Goal: Information Seeking & Learning: Check status

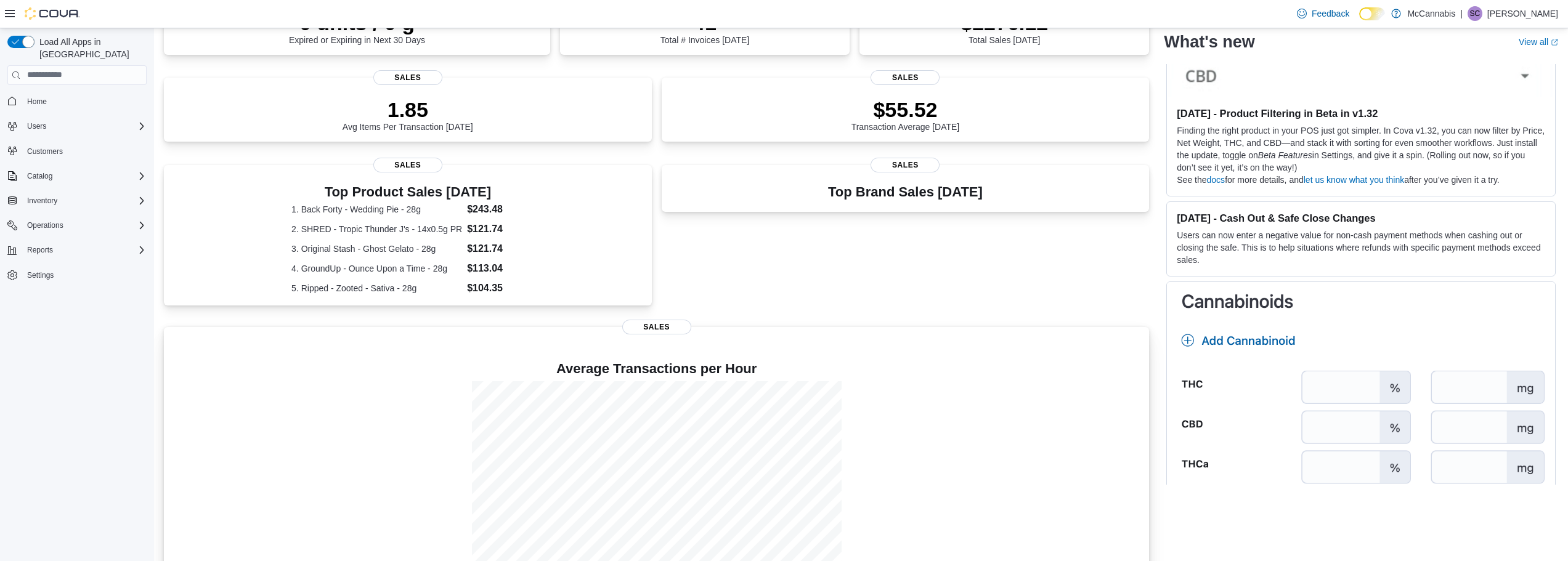
scroll to position [172, 0]
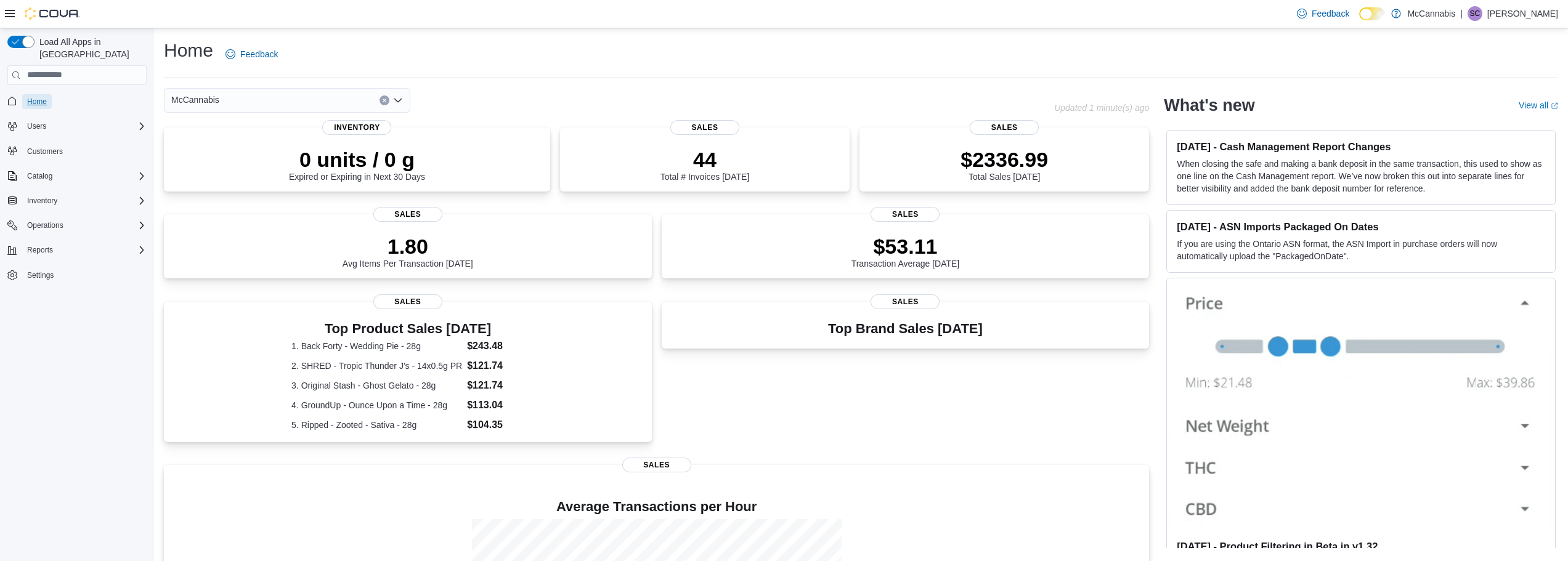
click at [48, 94] on link "Home" at bounding box center [37, 101] width 29 height 15
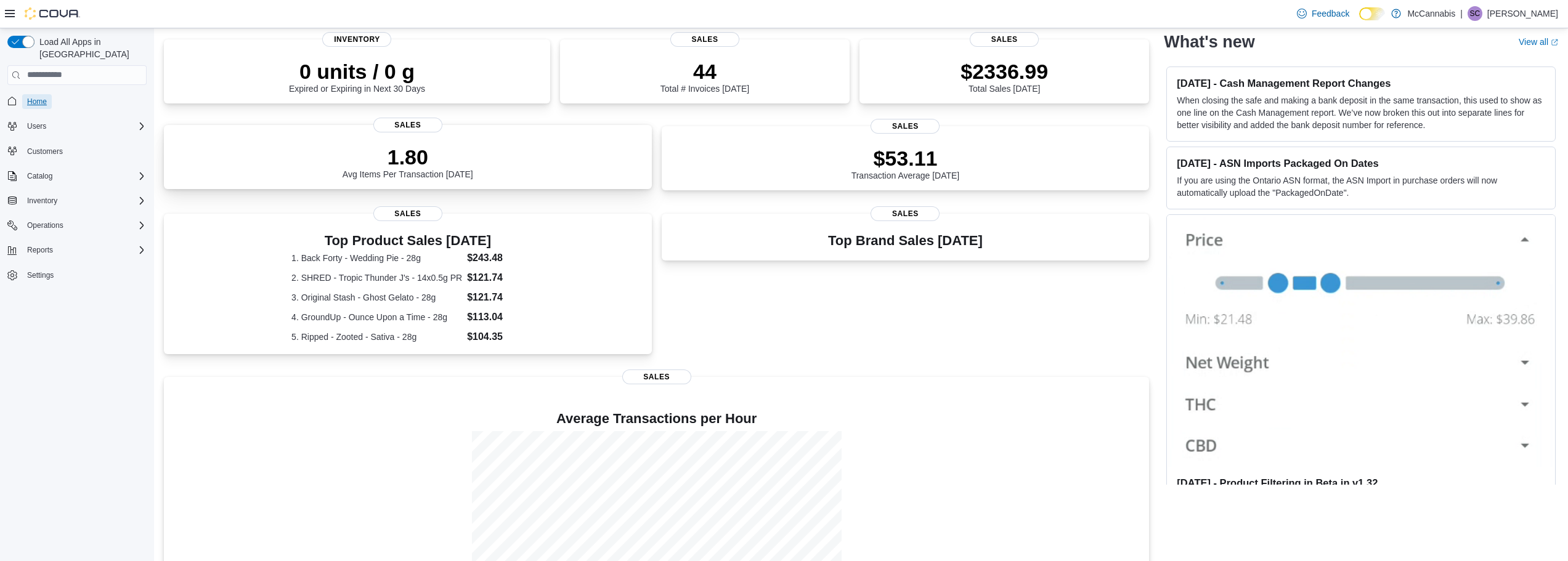
scroll to position [172, 0]
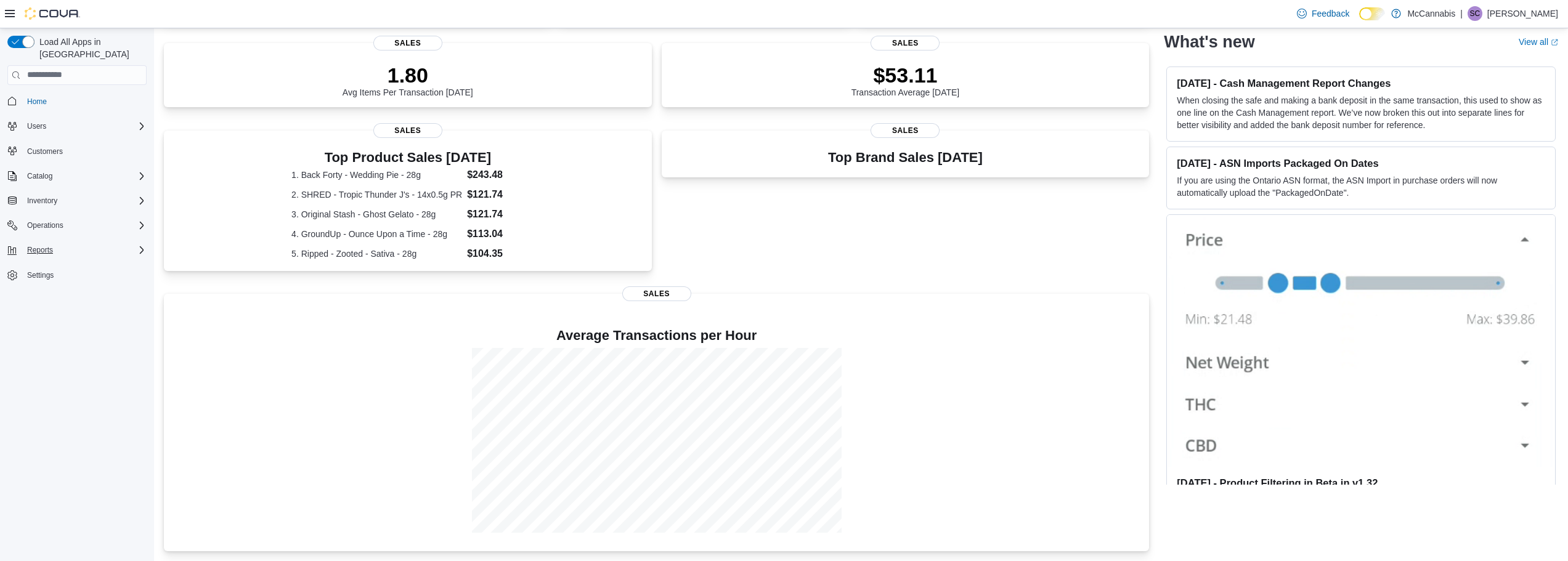
click at [103, 242] on div "Reports" at bounding box center [85, 249] width 125 height 15
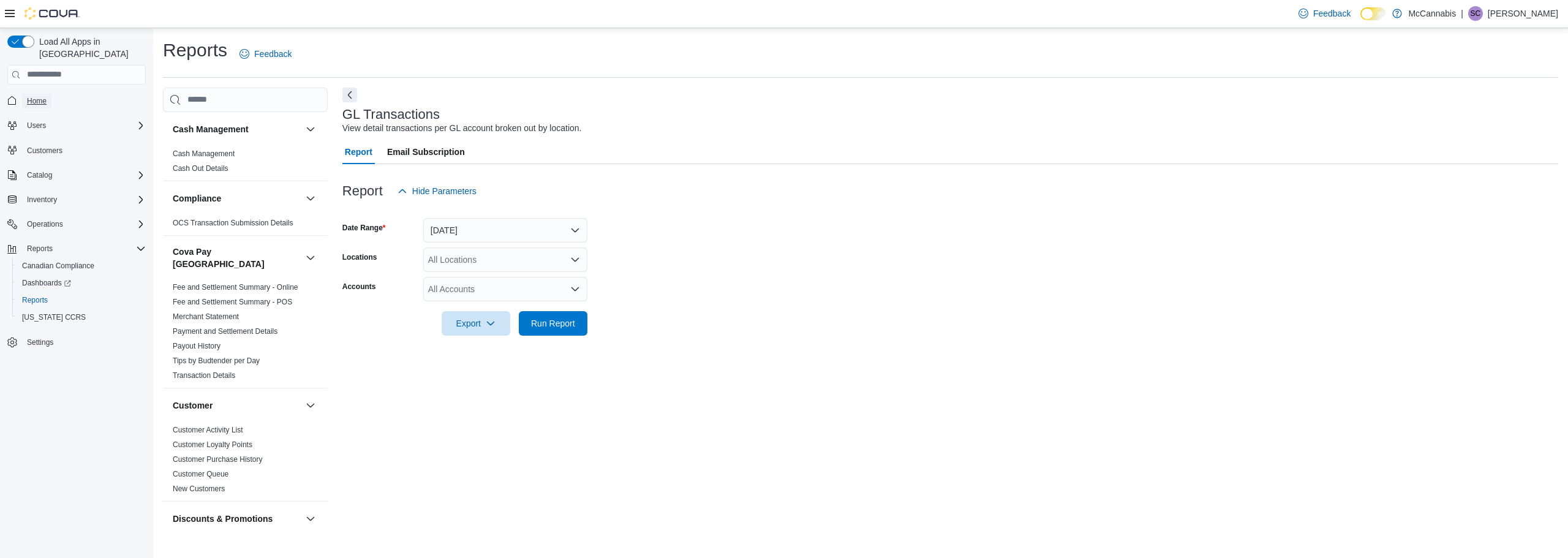
click at [50, 93] on link "Home" at bounding box center [37, 100] width 29 height 15
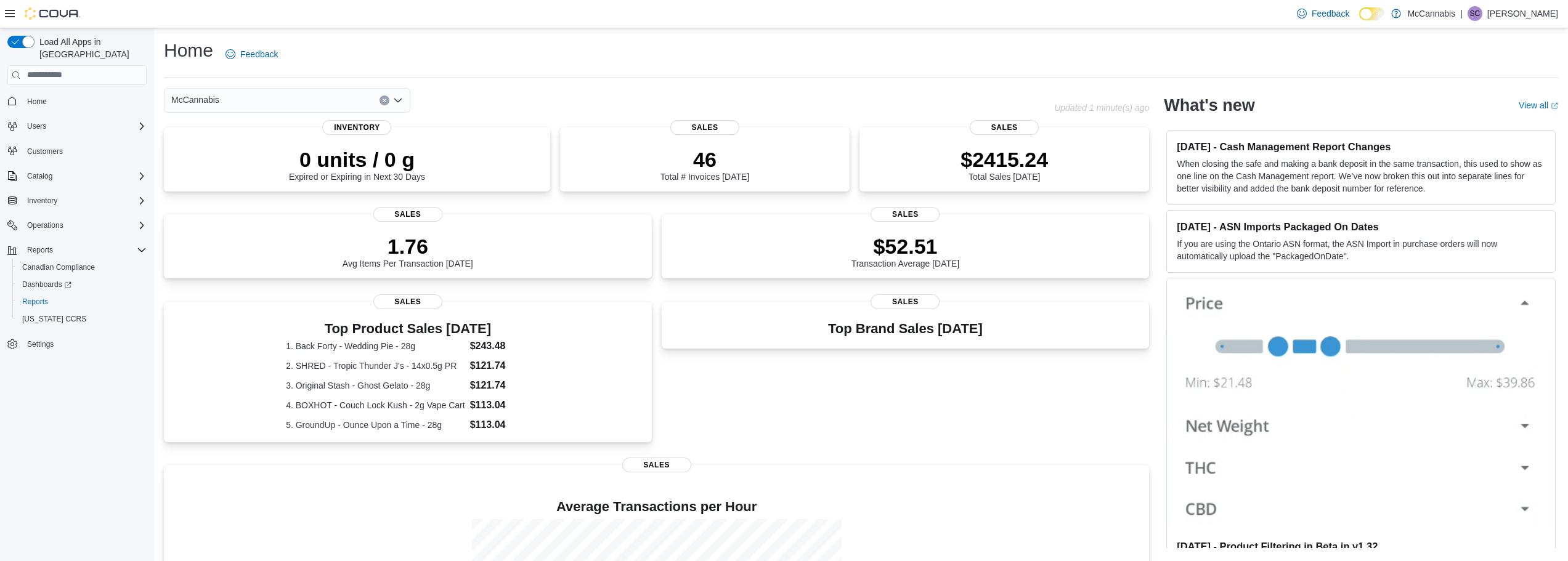
click at [399, 103] on icon "Open list of options" at bounding box center [398, 100] width 10 height 10
click at [469, 101] on div "McCannabis Combo box. Selected. McCannabis. Press Backspace to delete McCannabi…" at bounding box center [609, 100] width 890 height 25
click at [950, 158] on div "$2415.24 Total Sales Today" at bounding box center [1004, 160] width 270 height 39
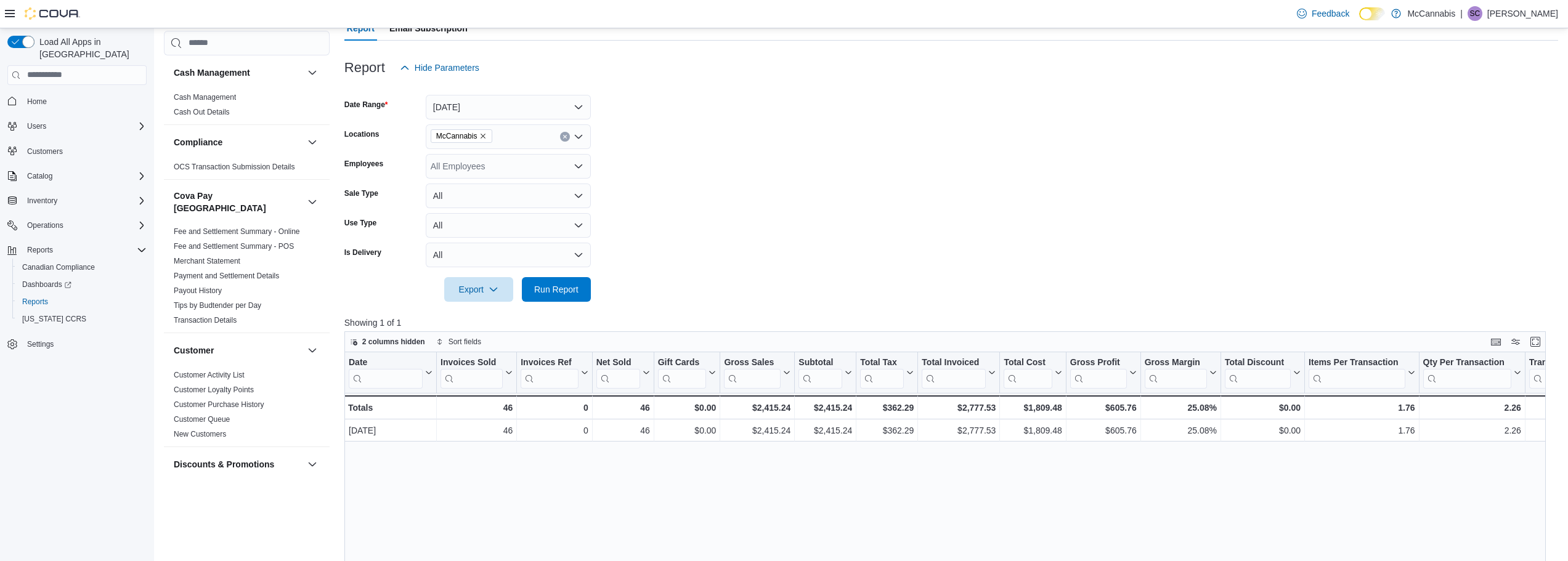
scroll to position [123, 0]
click at [584, 110] on button "[DATE]" at bounding box center [508, 109] width 165 height 25
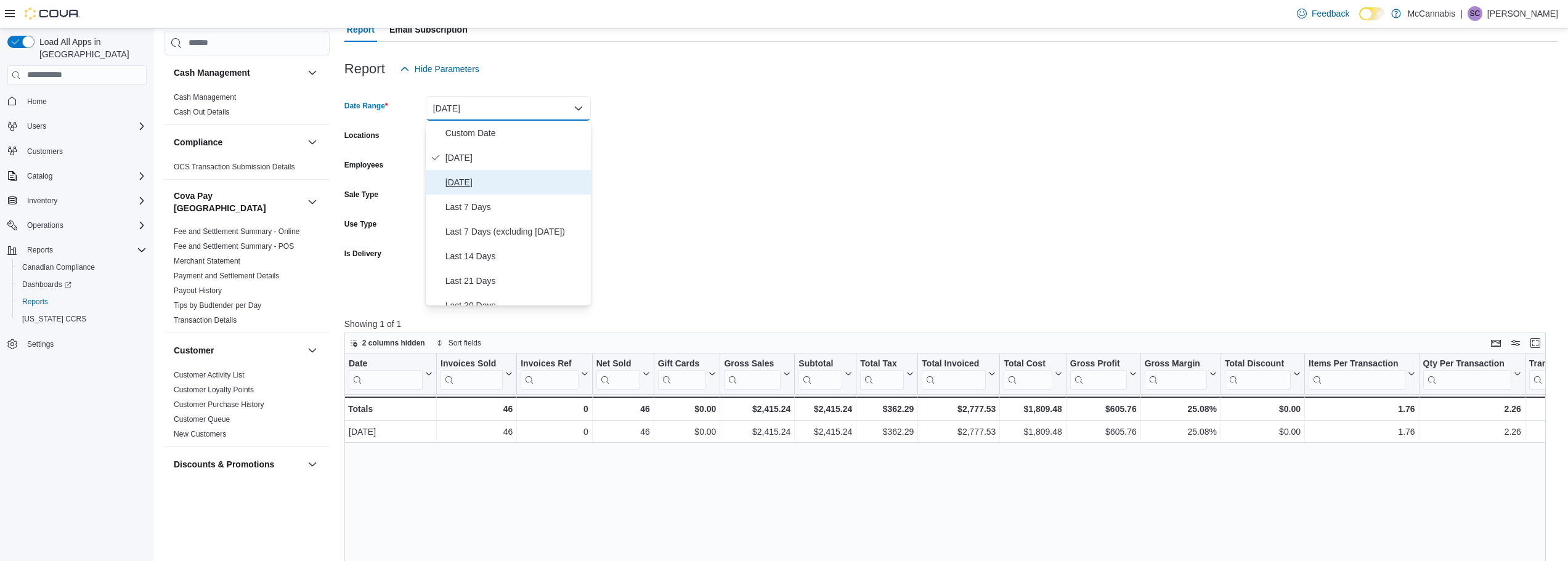
click at [534, 185] on span "[DATE]" at bounding box center [515, 182] width 141 height 15
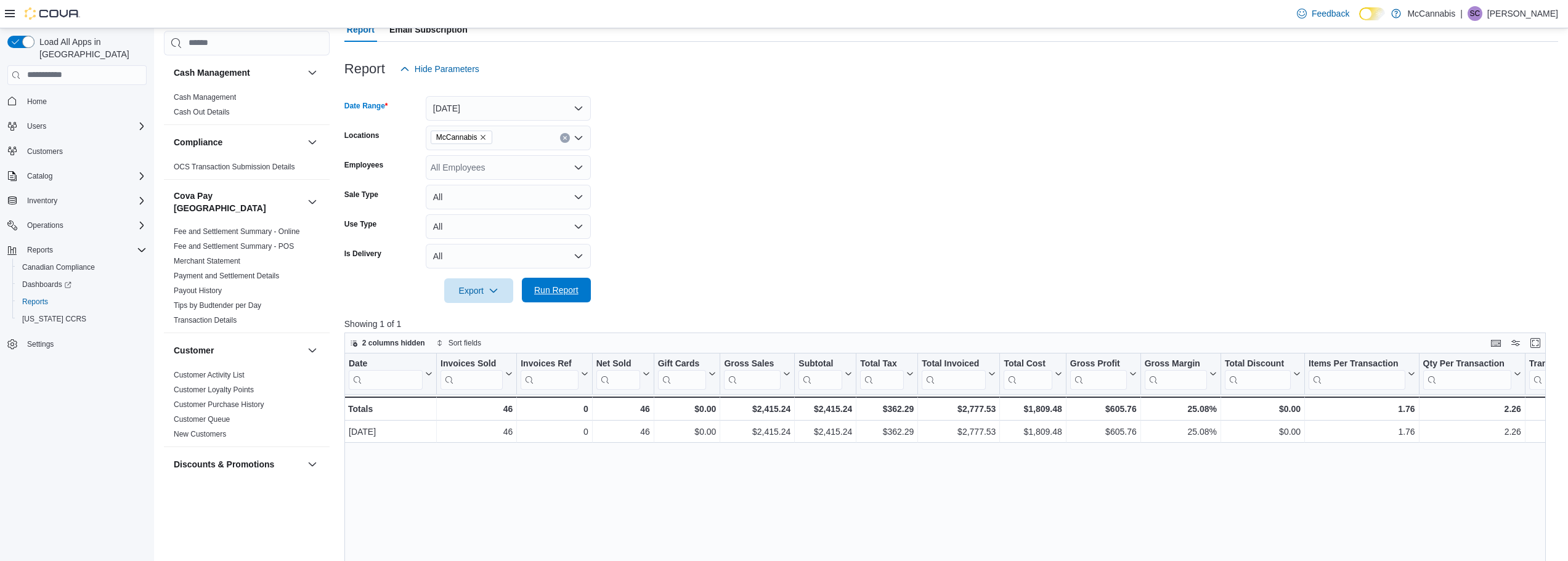
click at [572, 302] on span "Run Report" at bounding box center [556, 290] width 54 height 25
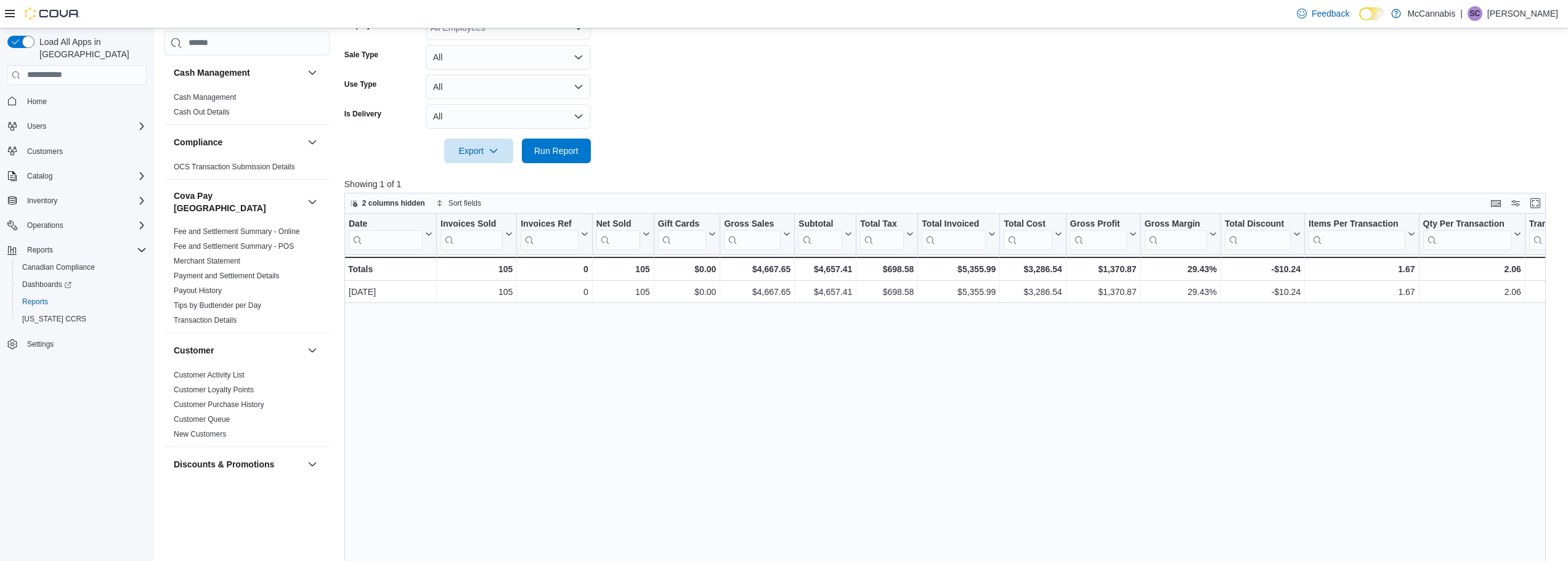
scroll to position [353, 0]
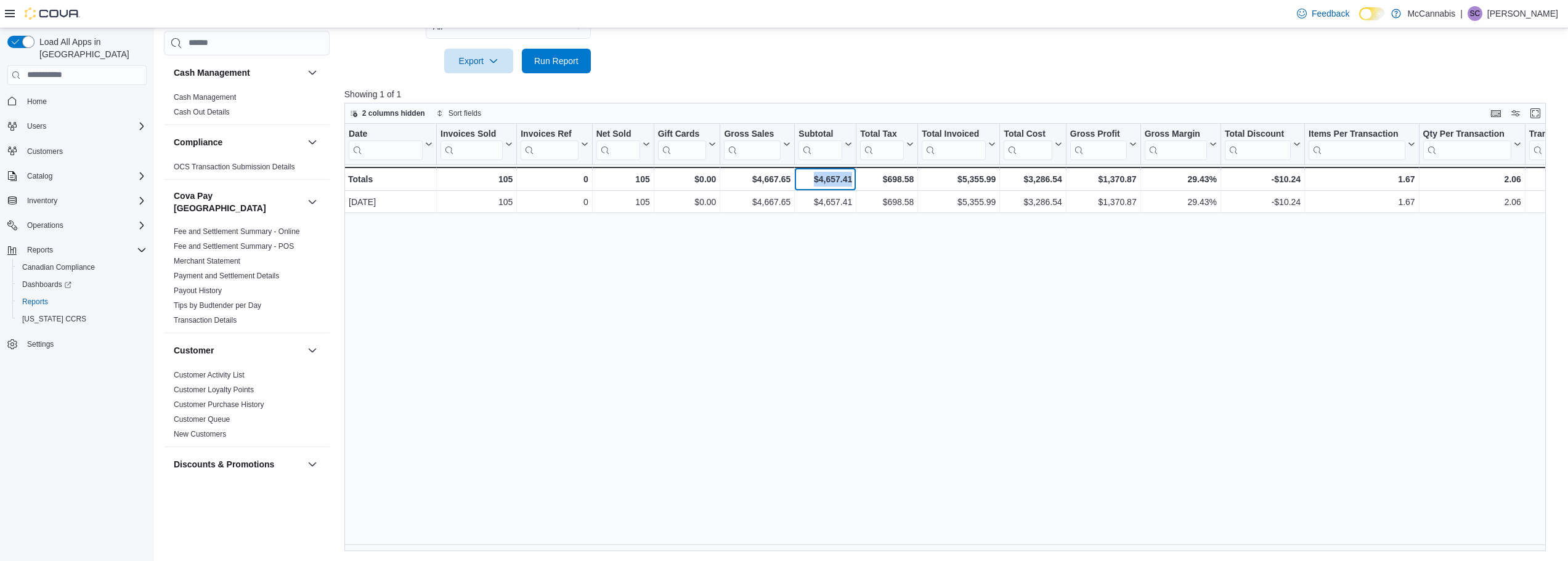
drag, startPoint x: 814, startPoint y: 179, endPoint x: 855, endPoint y: 182, distance: 41.1
click at [855, 182] on div "$4,657.41 - Subtotal, column 7, row 2" at bounding box center [826, 179] width 62 height 24
click at [868, 287] on div "Date Click to view column header actions Invoices Sold Click to view column hea…" at bounding box center [949, 338] width 1210 height 428
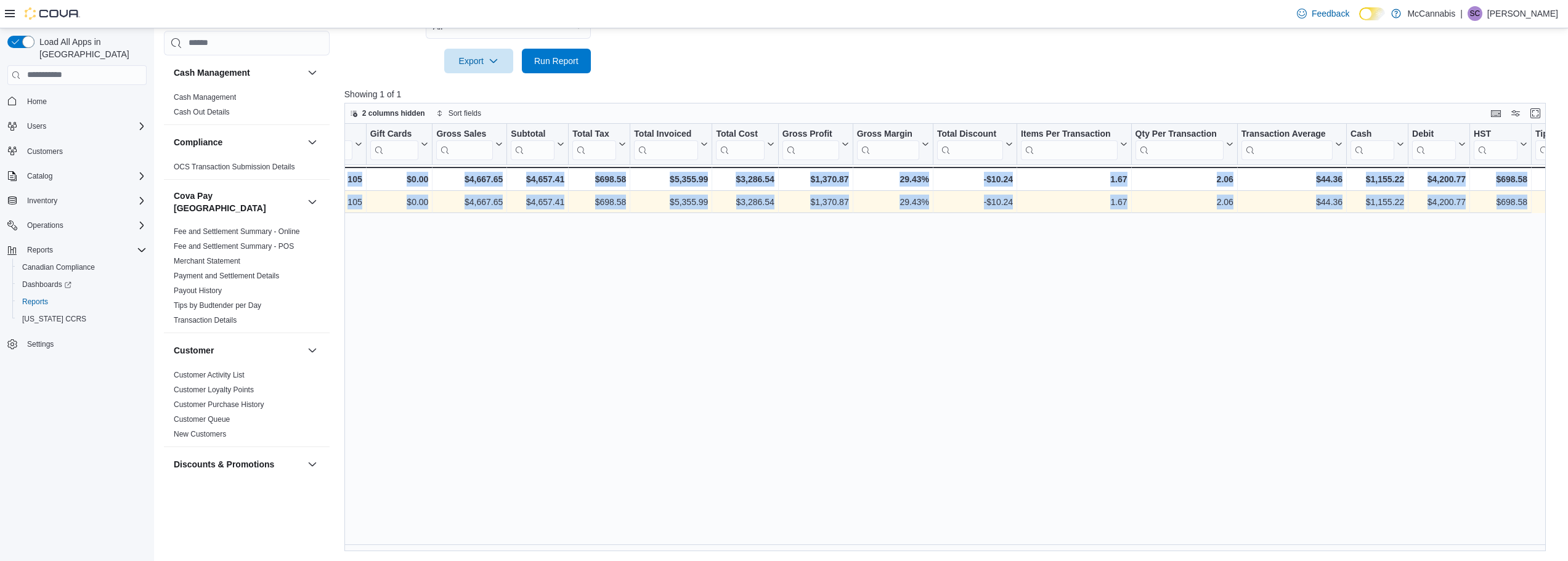
scroll to position [0, 326]
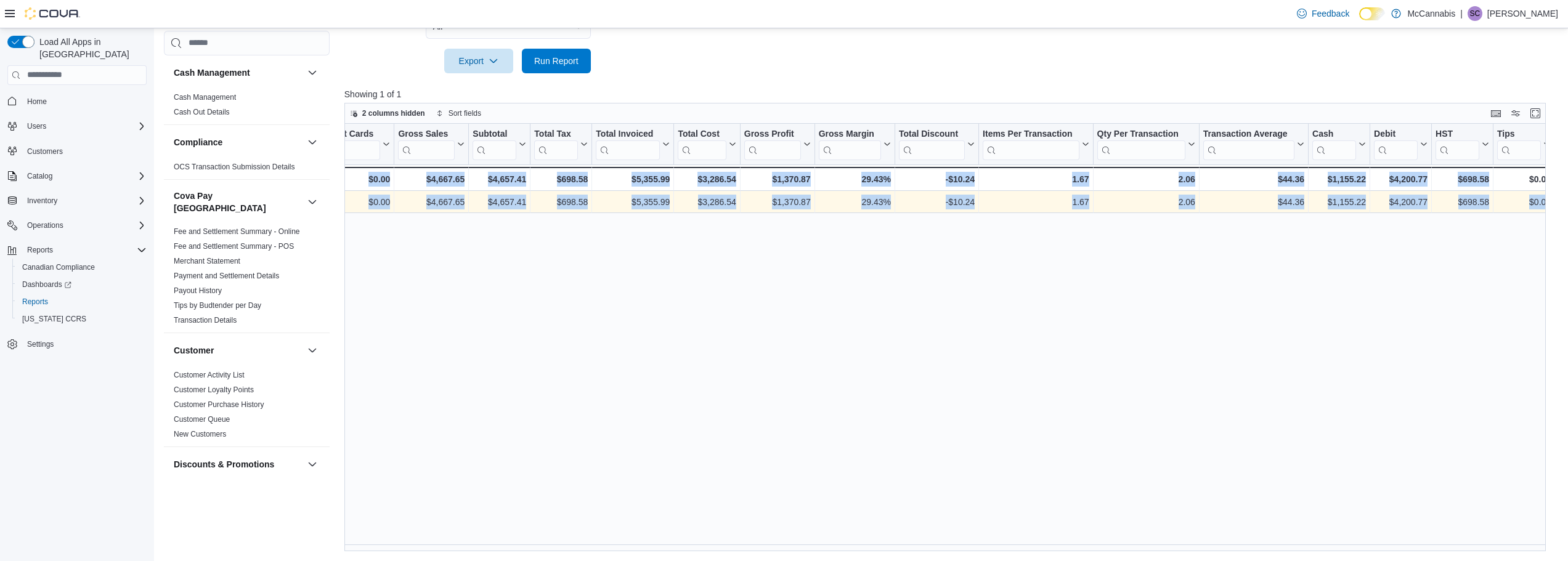
drag, startPoint x: 348, startPoint y: 202, endPoint x: 1432, endPoint y: 308, distance: 1089.2
click at [1407, 320] on div "Date Click to view column header actions Invoices Sold Click to view column hea…" at bounding box center [949, 338] width 1210 height 428
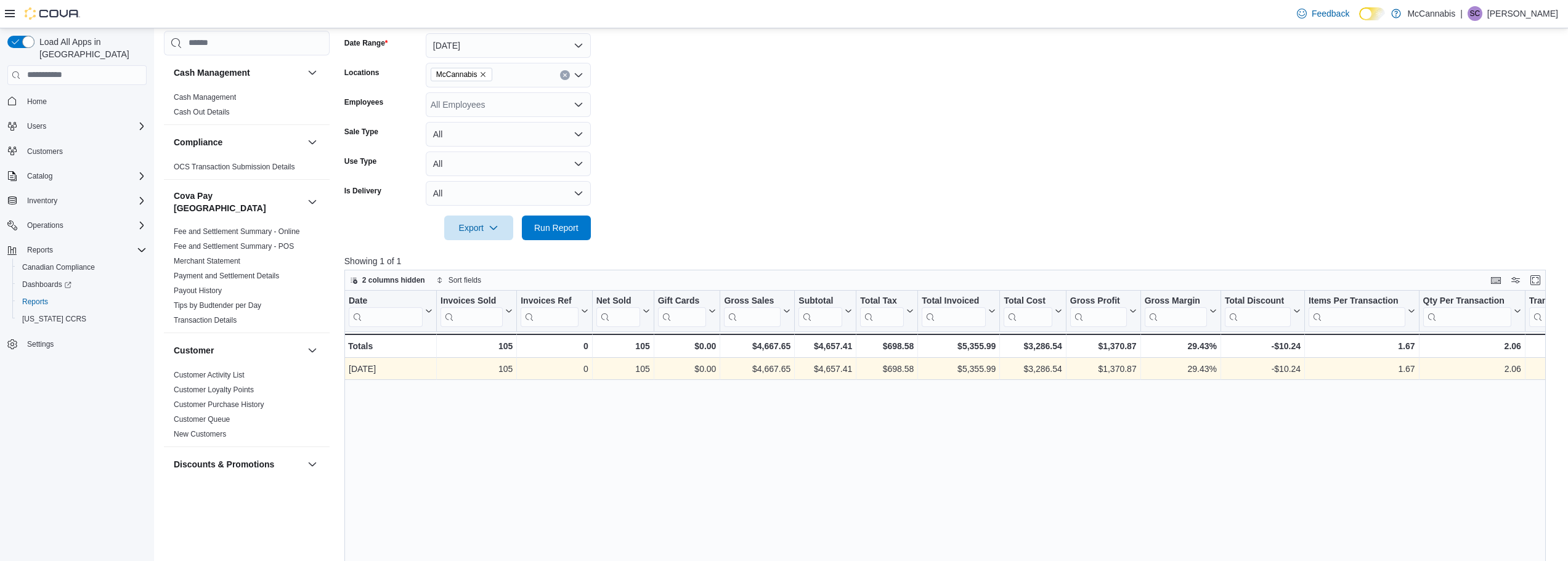
scroll to position [169, 0]
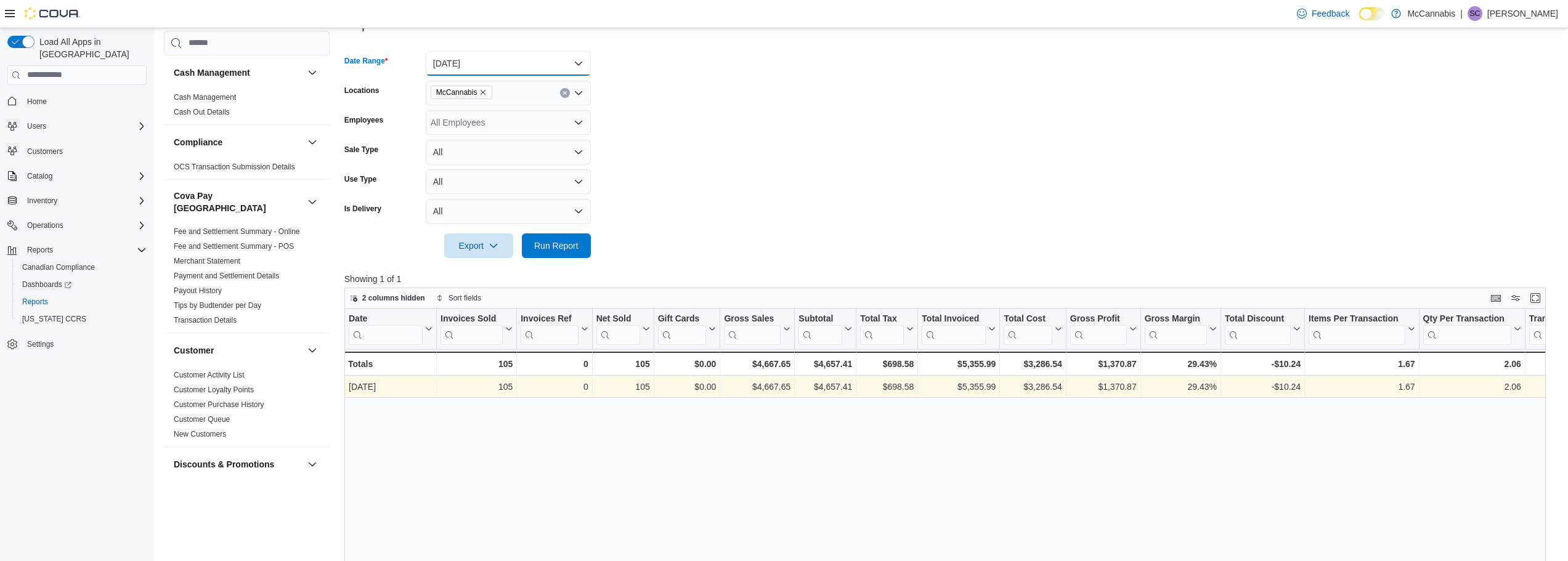
click at [575, 63] on button "[DATE]" at bounding box center [508, 63] width 165 height 25
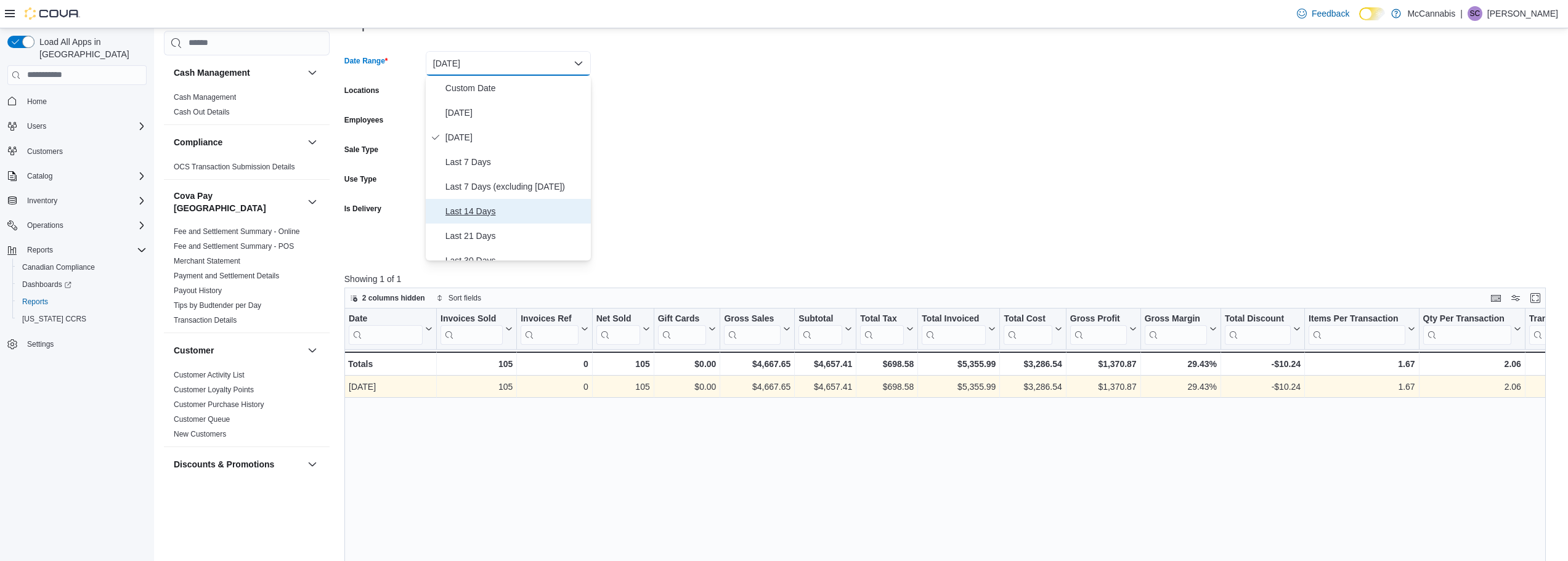
click at [558, 202] on button "Last 14 Days" at bounding box center [508, 212] width 165 height 25
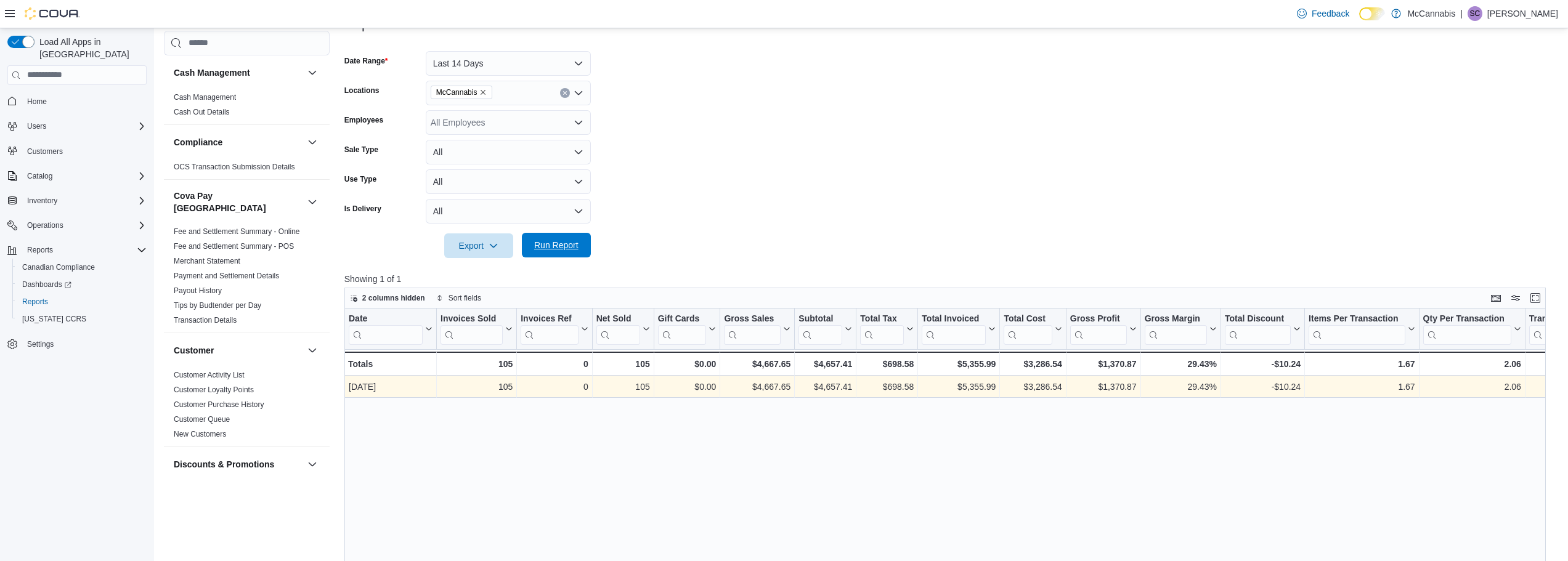
click at [561, 248] on span "Run Report" at bounding box center [556, 245] width 45 height 12
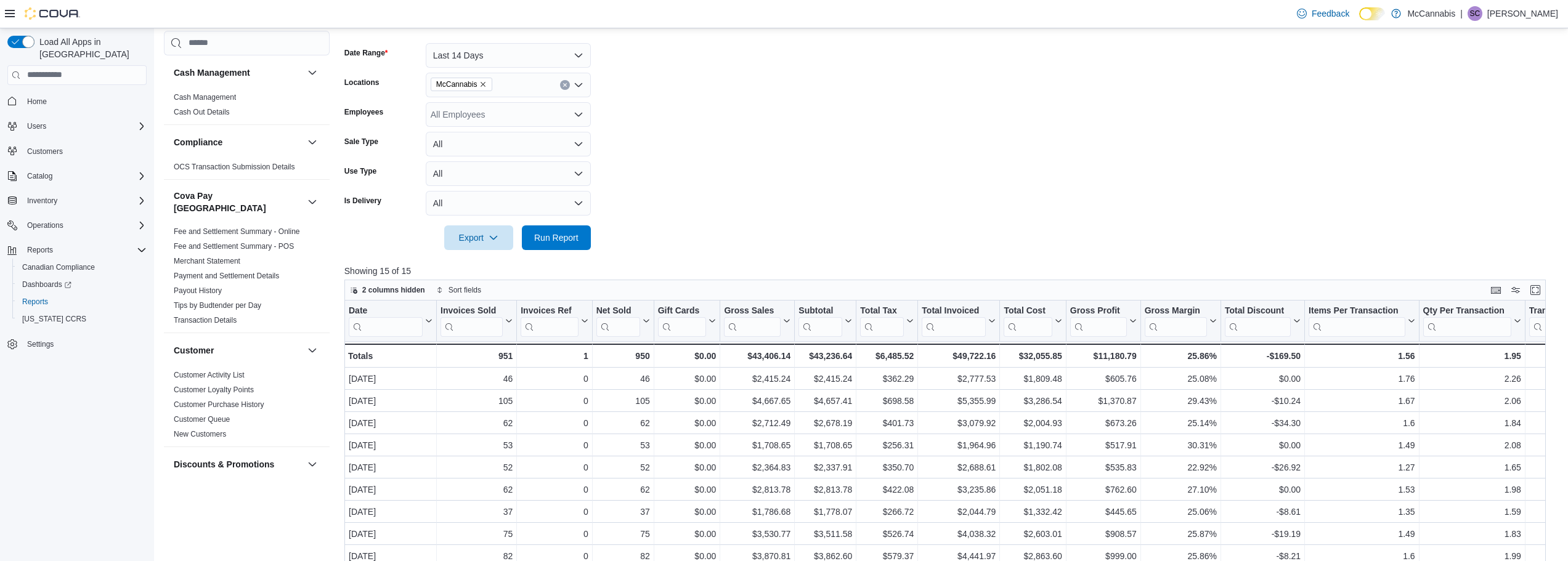
scroll to position [169, 0]
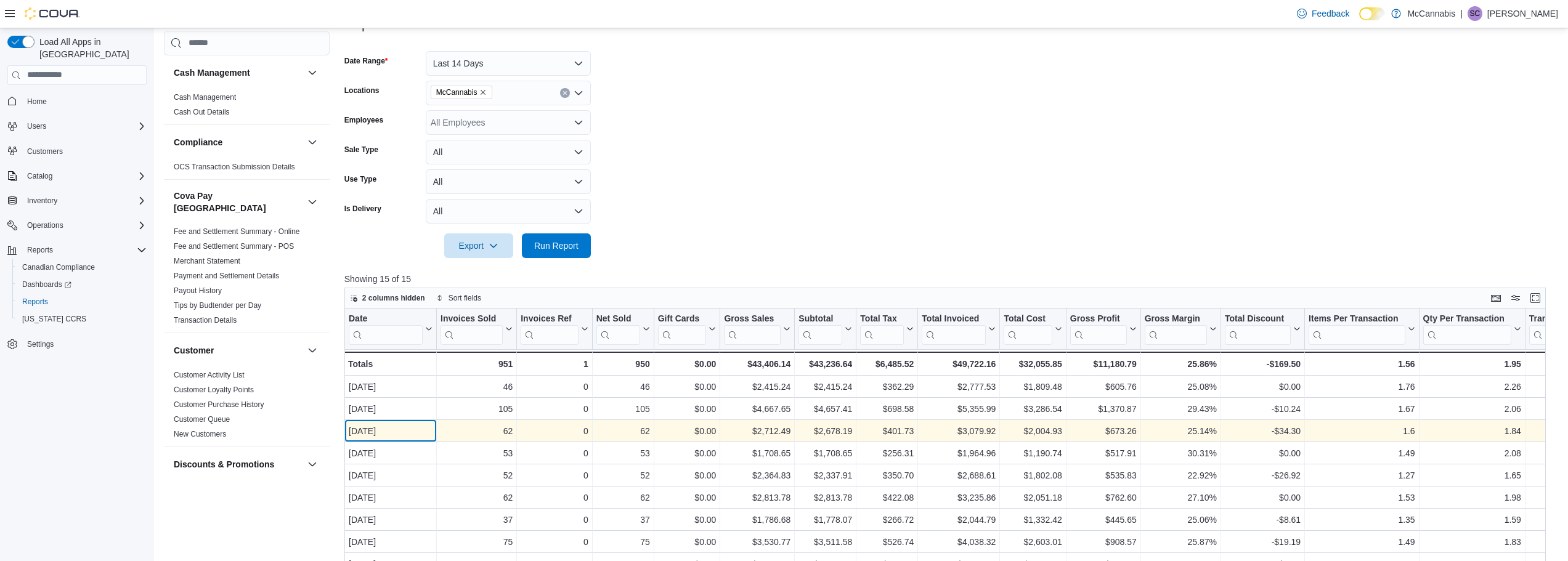
click at [413, 432] on div "[DATE]" at bounding box center [390, 431] width 84 height 15
click at [509, 433] on div "62" at bounding box center [476, 431] width 72 height 15
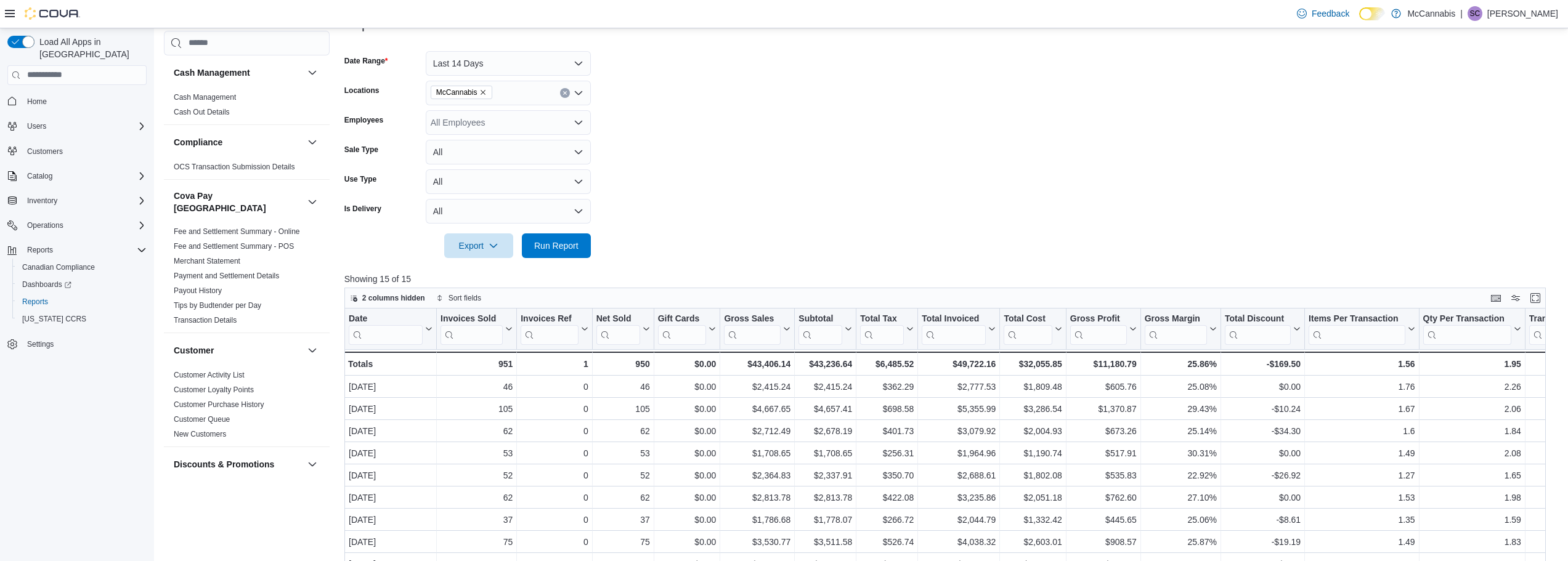
click at [715, 245] on form "Date Range Last 14 Days Locations [GEOGRAPHIC_DATA] Employees All Employees Sal…" at bounding box center [951, 147] width 1213 height 222
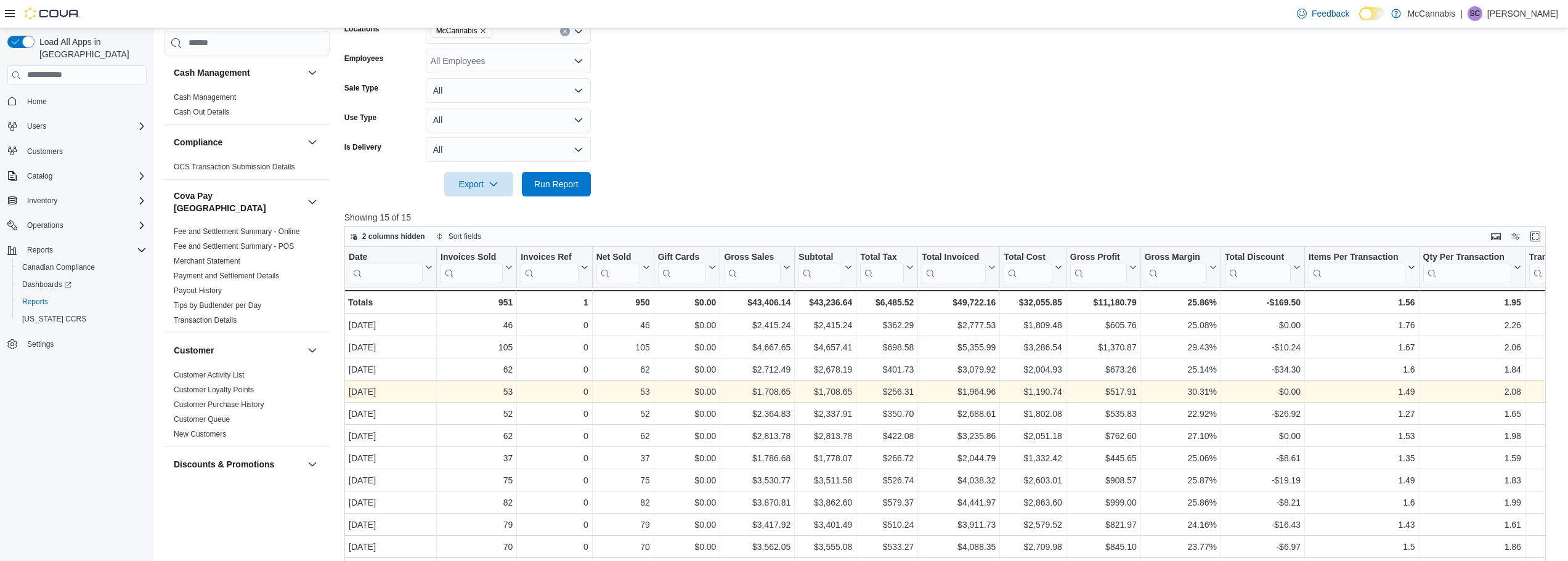
scroll to position [353, 0]
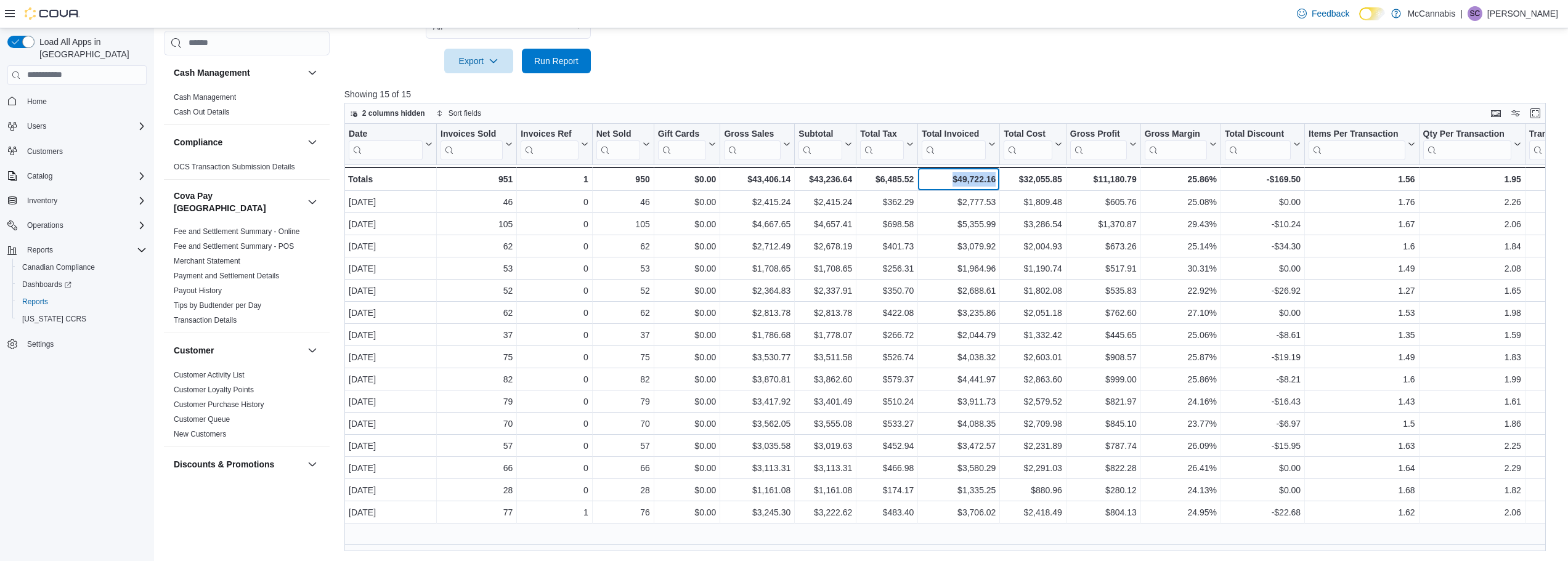
drag, startPoint x: 953, startPoint y: 178, endPoint x: 995, endPoint y: 179, distance: 42.0
click at [995, 179] on div "$49,722.16" at bounding box center [959, 179] width 74 height 15
drag, startPoint x: 1020, startPoint y: 179, endPoint x: 1064, endPoint y: 180, distance: 44.0
click at [1064, 180] on div "$32,055.85 - Total Cost, column 10, row 16" at bounding box center [1033, 179] width 66 height 24
drag, startPoint x: 1099, startPoint y: 179, endPoint x: 1137, endPoint y: 179, distance: 38.0
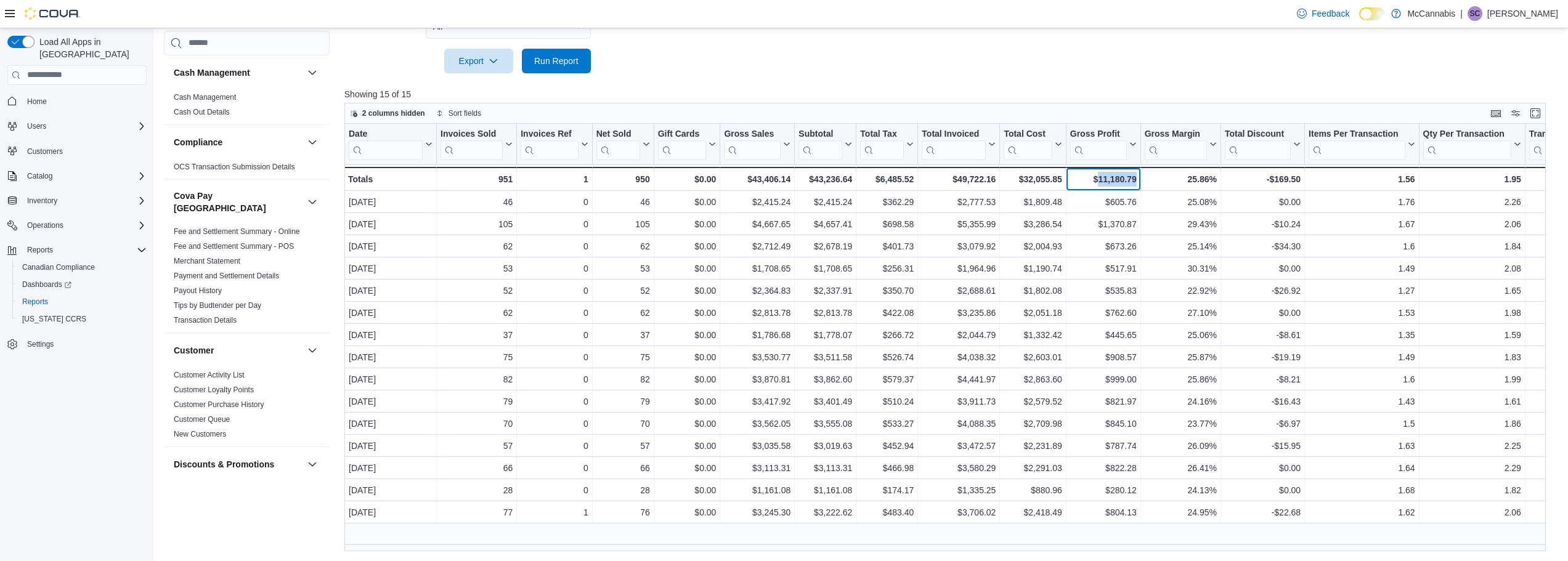
click at [1137, 179] on div "$11,180.79 - Gross Profit, column 11, row 16" at bounding box center [1103, 179] width 75 height 24
drag, startPoint x: 994, startPoint y: 178, endPoint x: 949, endPoint y: 181, distance: 45.1
click at [949, 181] on div "$49,722.16" at bounding box center [959, 179] width 74 height 15
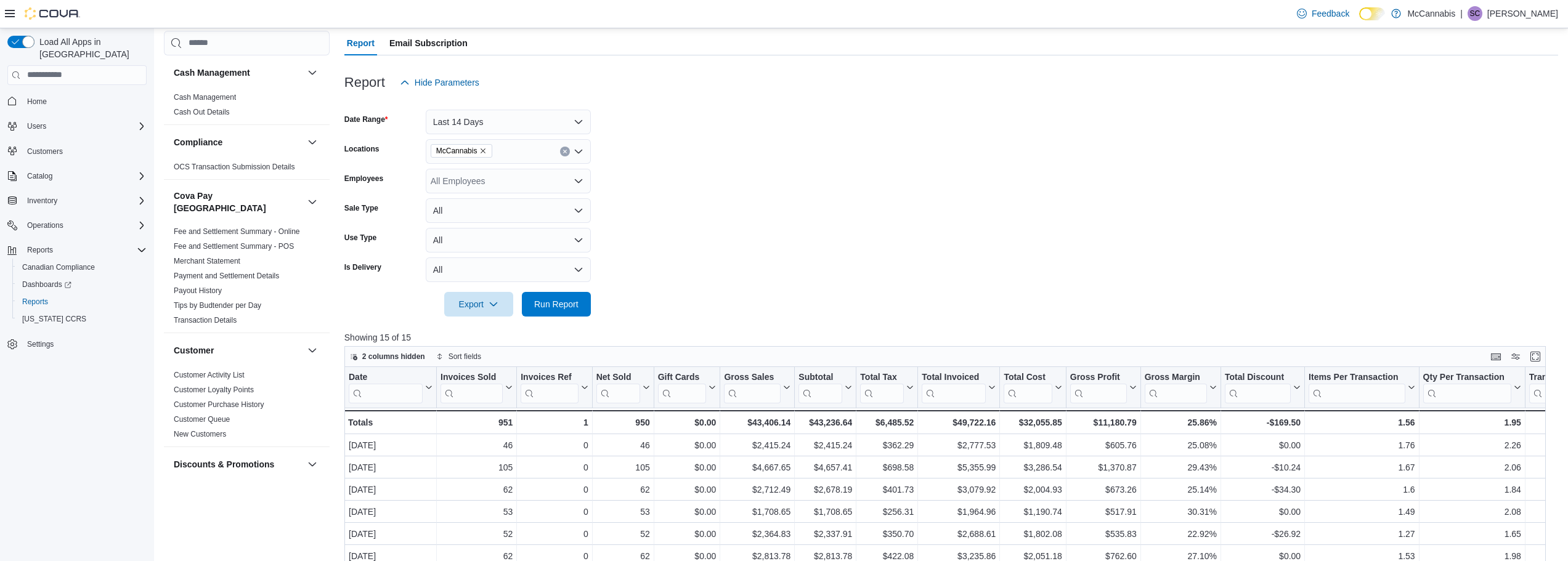
scroll to position [107, 0]
click at [580, 65] on div at bounding box center [951, 65] width 1213 height 15
click at [576, 122] on button "Last 14 Days" at bounding box center [508, 125] width 165 height 25
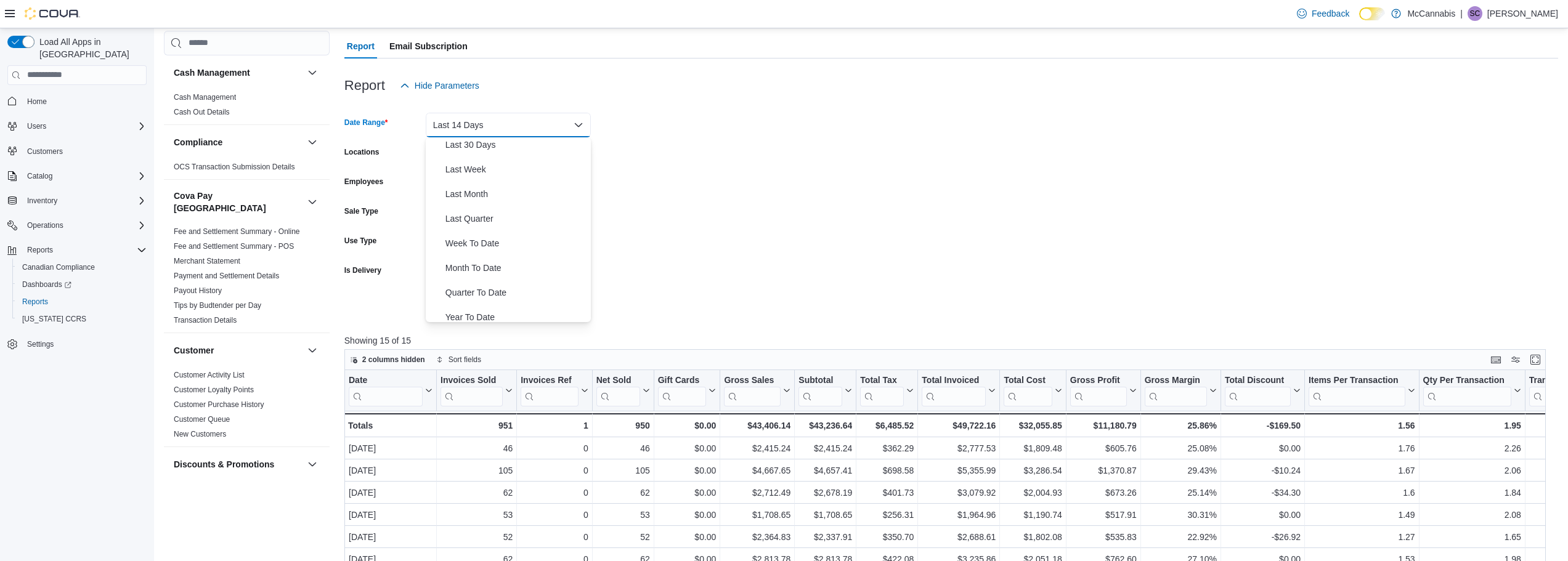
scroll to position [185, 0]
click at [524, 305] on span "Year To Date" at bounding box center [515, 309] width 141 height 15
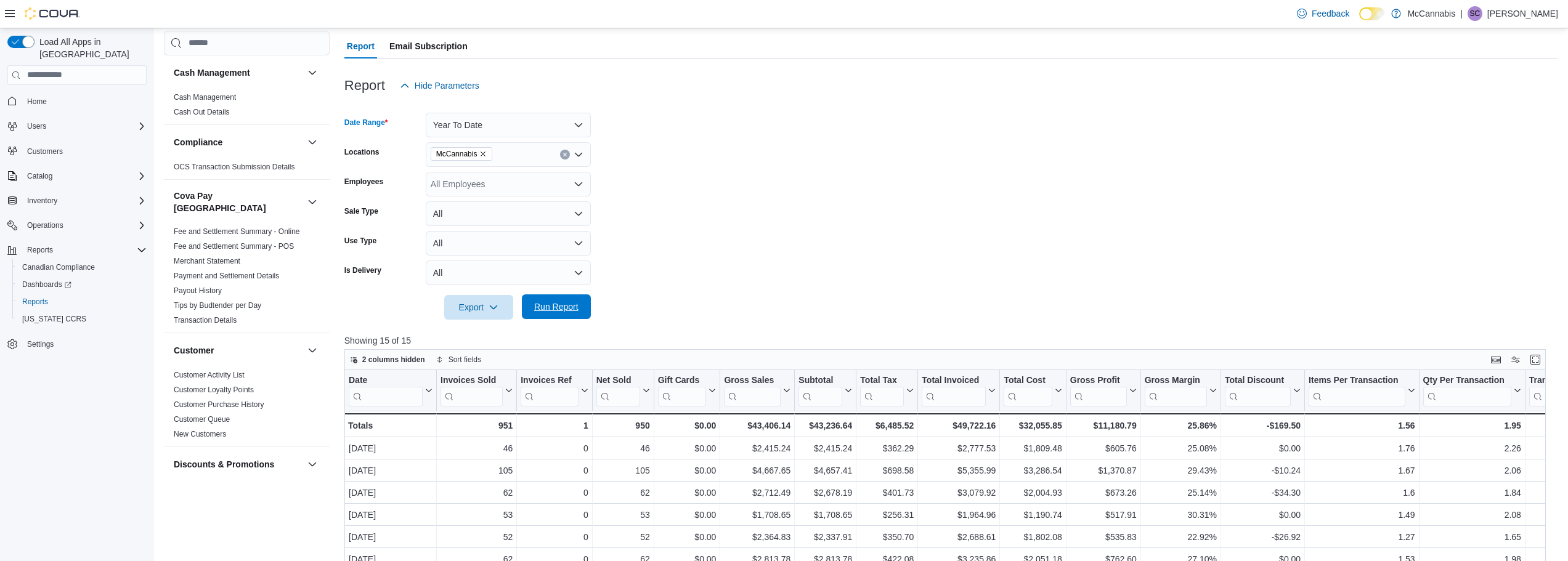
click at [573, 304] on span "Run Report" at bounding box center [556, 307] width 45 height 12
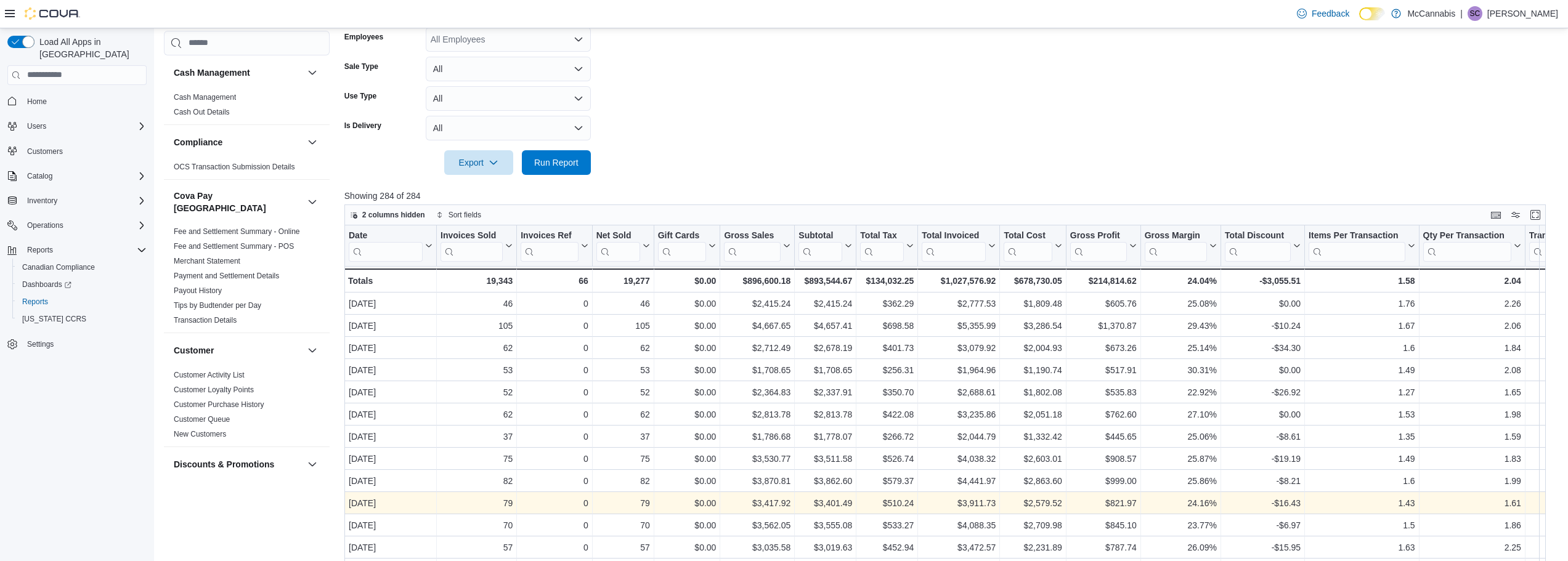
scroll to position [230, 0]
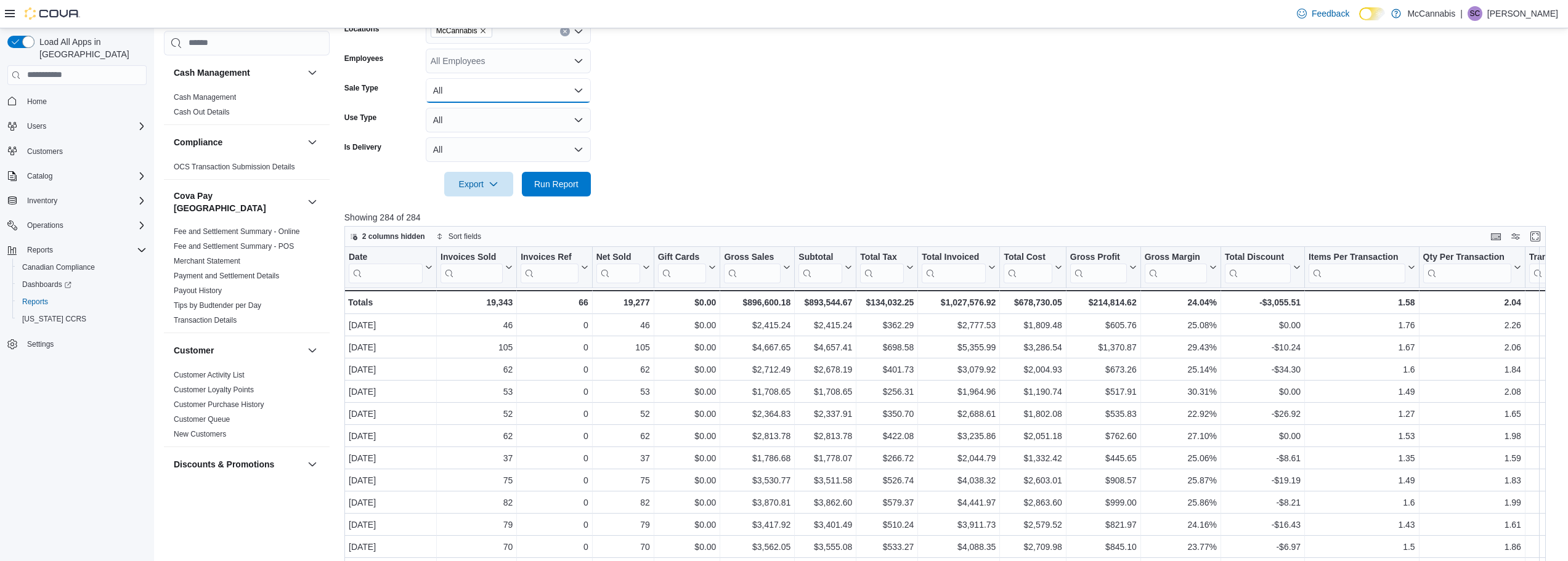
click at [585, 88] on button "All" at bounding box center [508, 91] width 165 height 25
click at [586, 88] on button "All" at bounding box center [508, 91] width 165 height 25
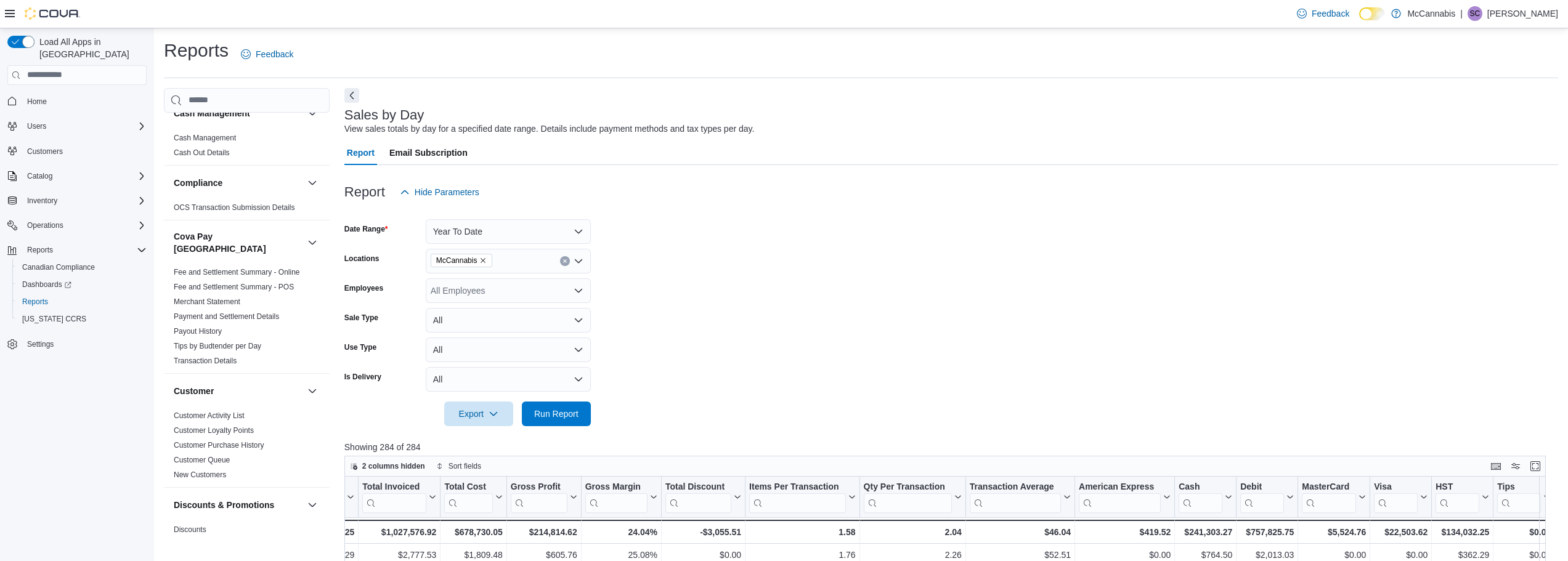
scroll to position [0, 0]
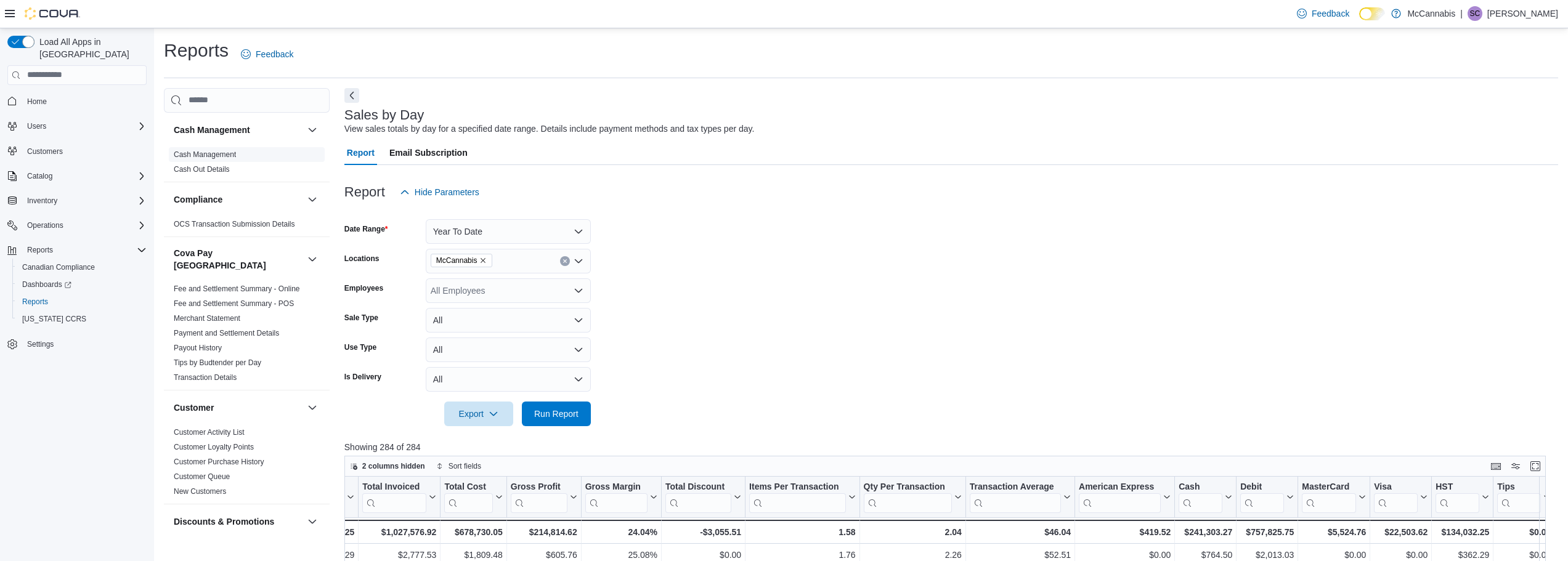
click at [220, 156] on link "Cash Management" at bounding box center [205, 154] width 62 height 8
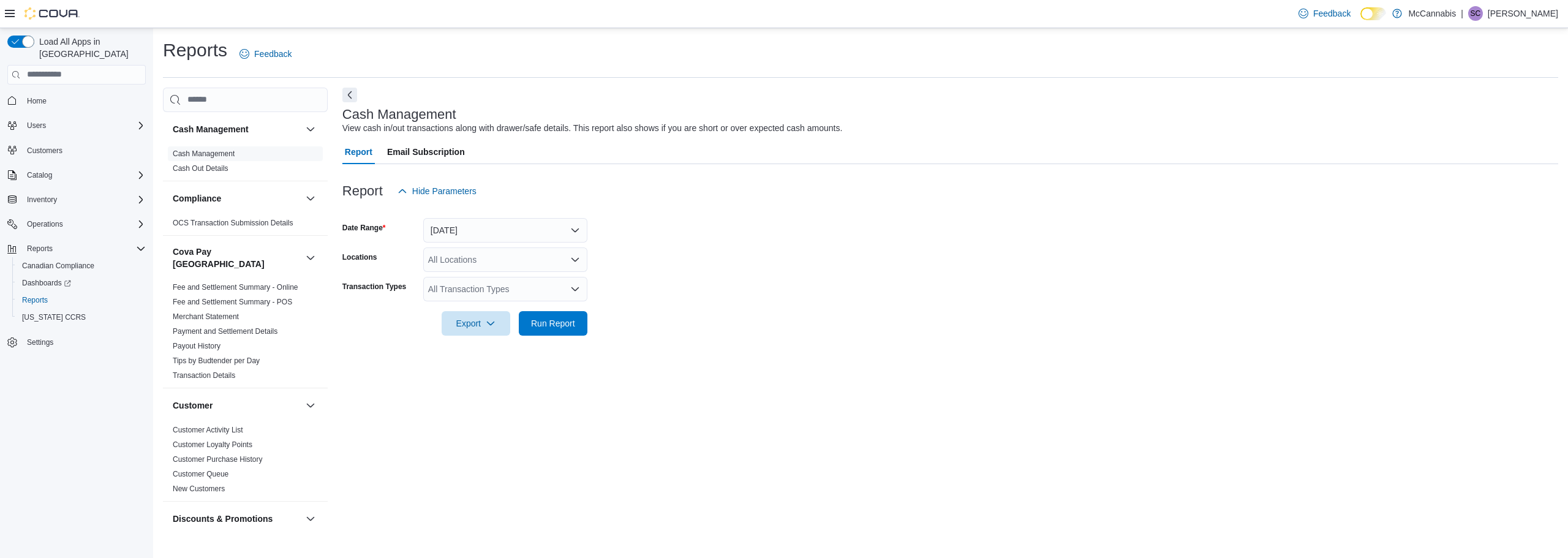
click at [56, 93] on span "Home" at bounding box center [84, 101] width 124 height 15
